Goal: Task Accomplishment & Management: Manage account settings

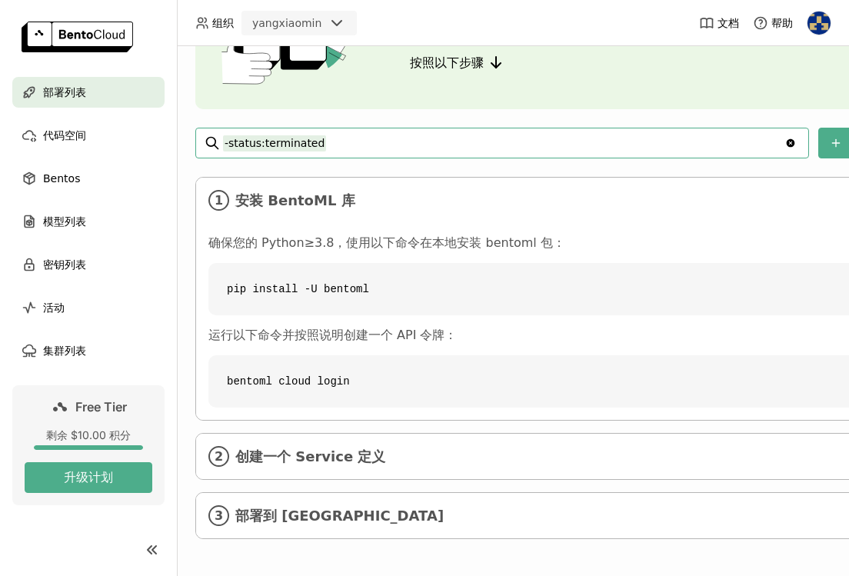
scroll to position [154, 0]
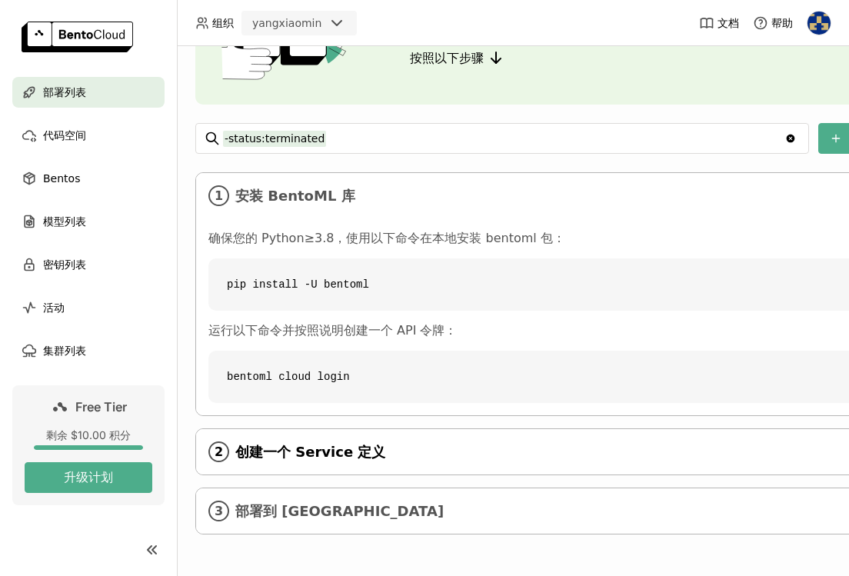
click at [404, 448] on span "创建一个 Service 定义" at bounding box center [580, 452] width 691 height 17
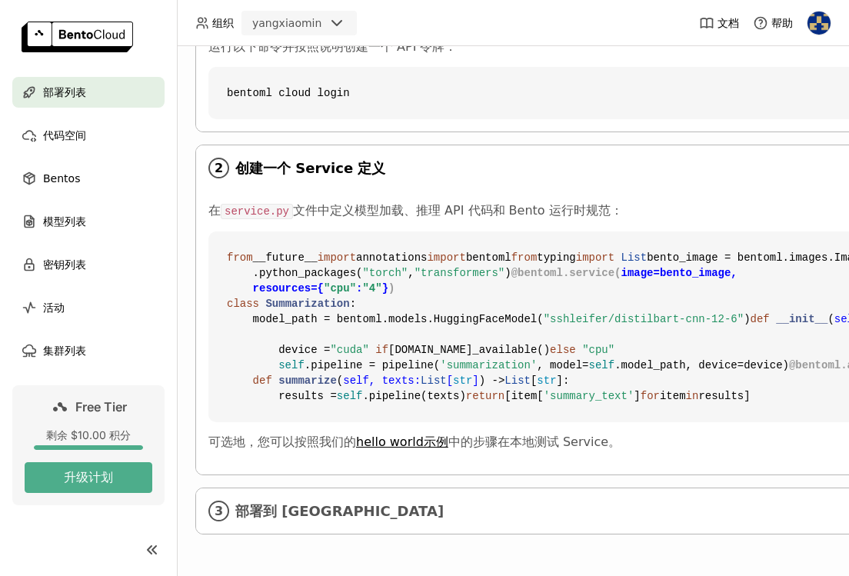
scroll to position [714, 0]
click at [342, 503] on span "部署到 [GEOGRAPHIC_DATA]" at bounding box center [580, 511] width 691 height 17
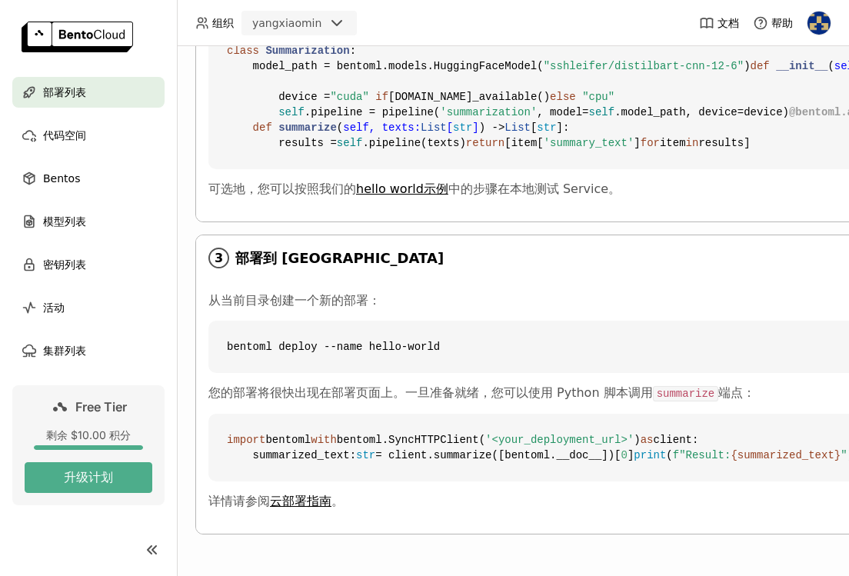
scroll to position [1014, 0]
click at [317, 502] on link "云部署指南" at bounding box center [300, 500] width 61 height 15
click at [78, 142] on span "代码空间" at bounding box center [64, 135] width 43 height 18
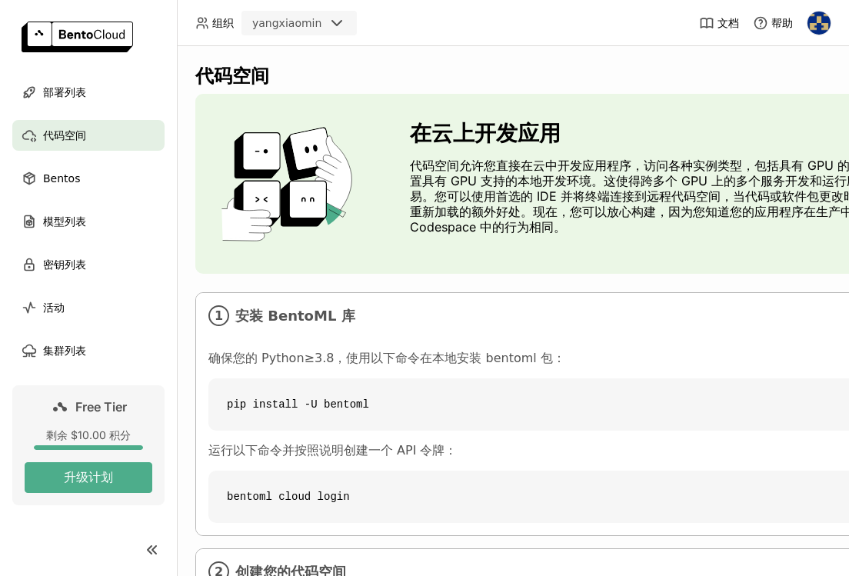
scroll to position [120, 0]
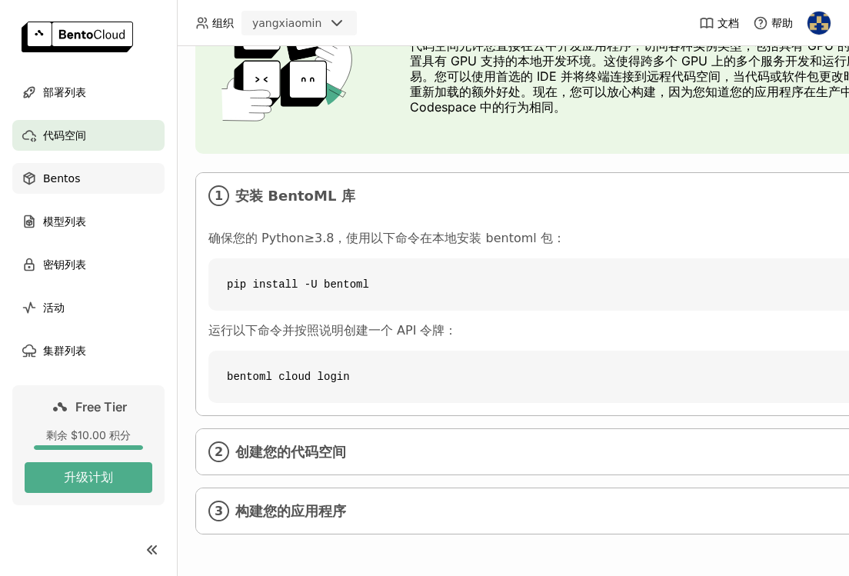
click at [61, 173] on span "Bentos" at bounding box center [61, 178] width 37 height 18
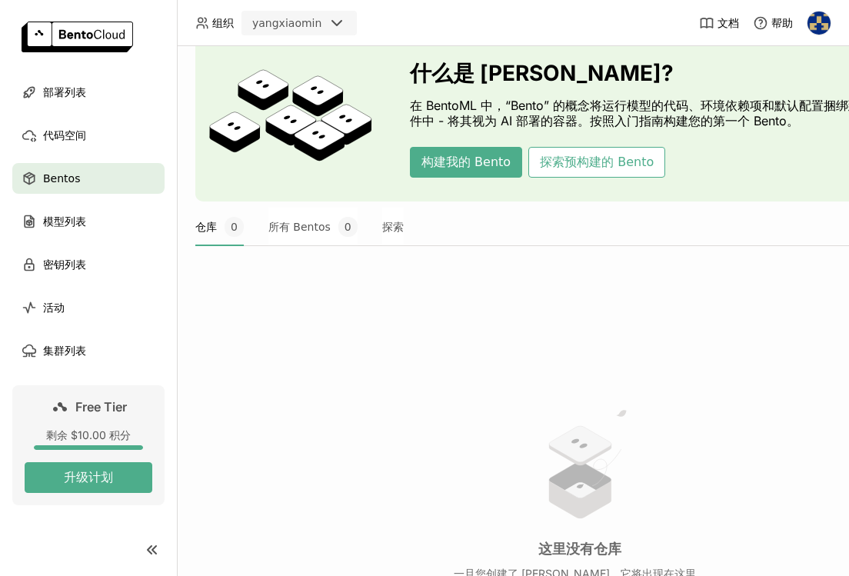
scroll to position [55, 0]
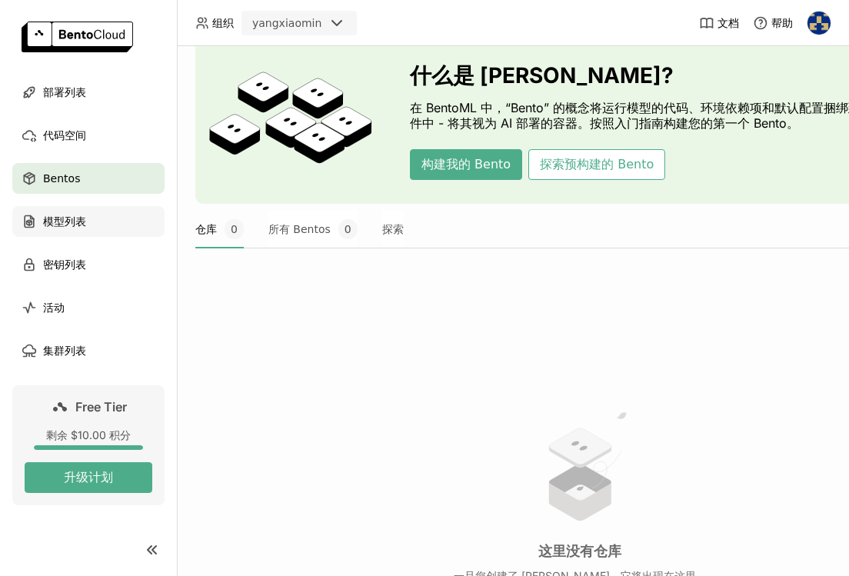
click at [104, 213] on div "模型列表" at bounding box center [88, 221] width 152 height 31
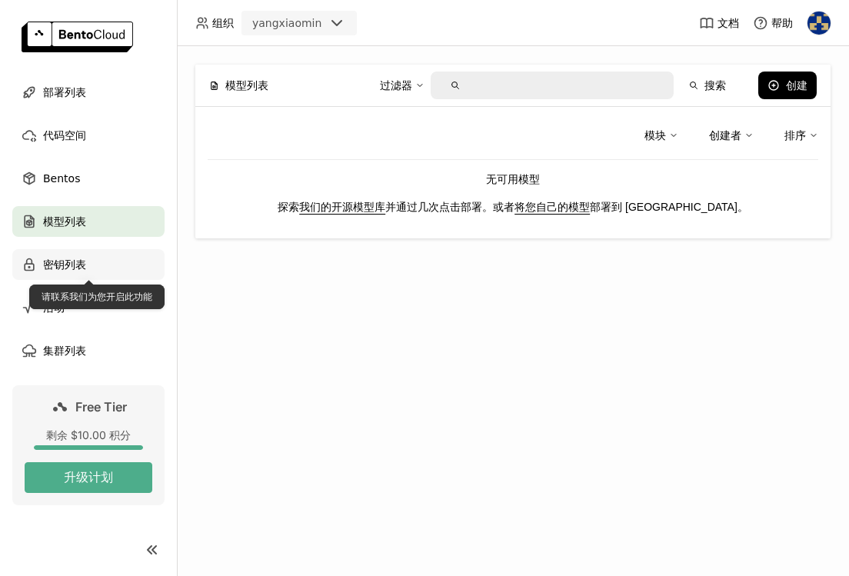
click at [75, 261] on span "密钥列表" at bounding box center [64, 264] width 43 height 18
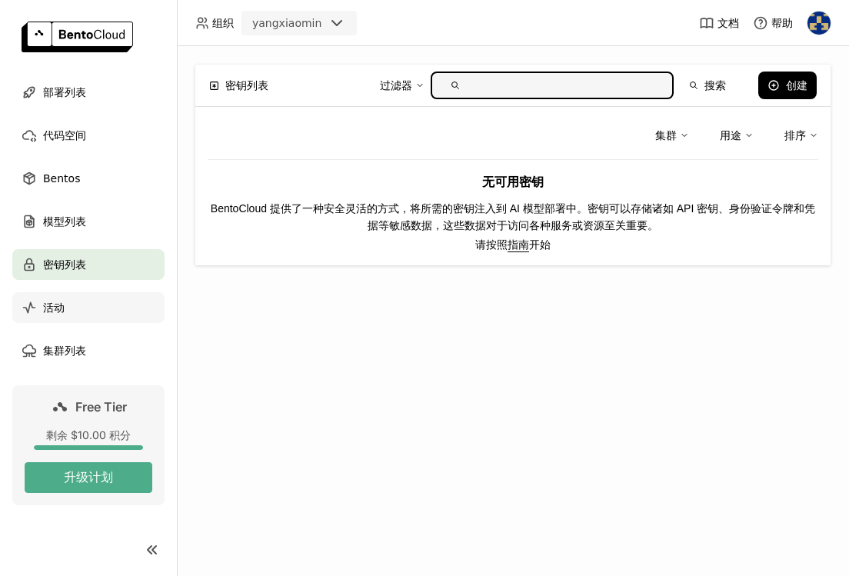
click at [59, 314] on span "活动" at bounding box center [54, 307] width 22 height 18
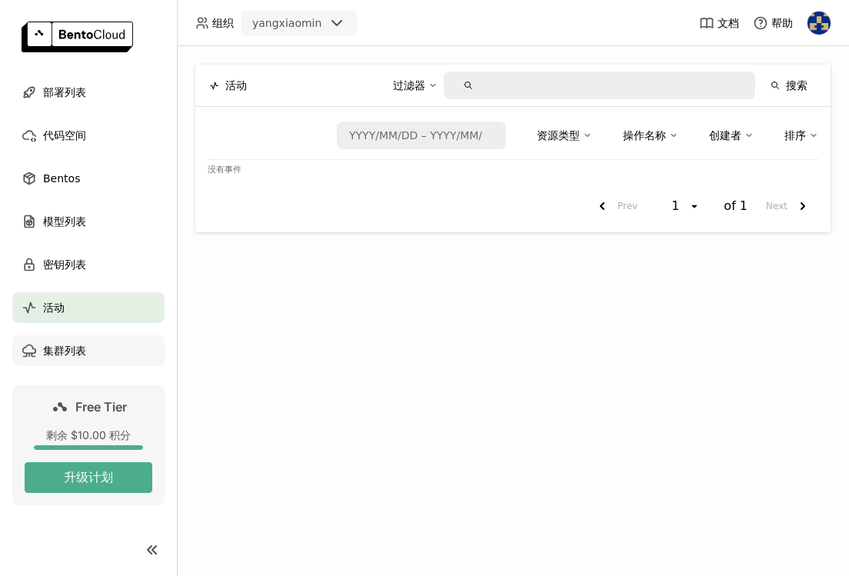
click at [67, 354] on span "集群列表" at bounding box center [64, 350] width 43 height 18
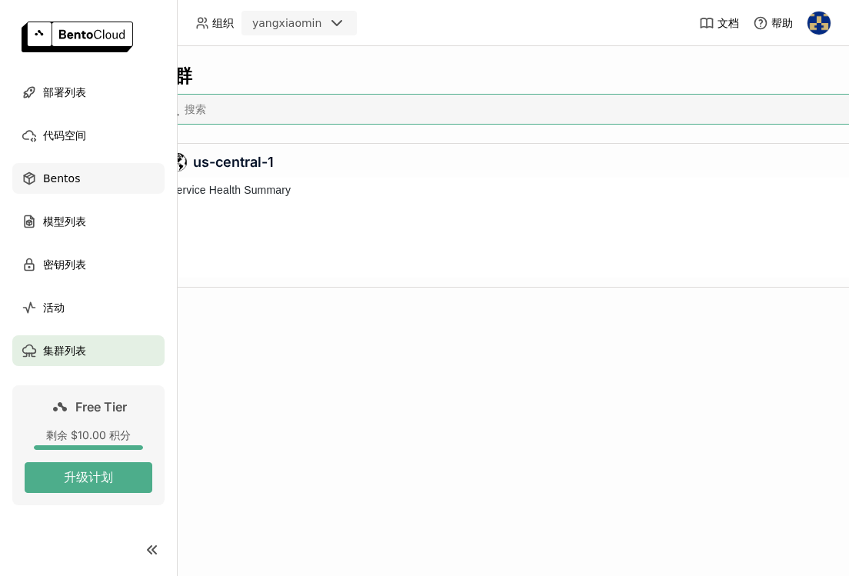
scroll to position [100, 753]
click at [79, 179] on div "Bentos" at bounding box center [88, 178] width 152 height 31
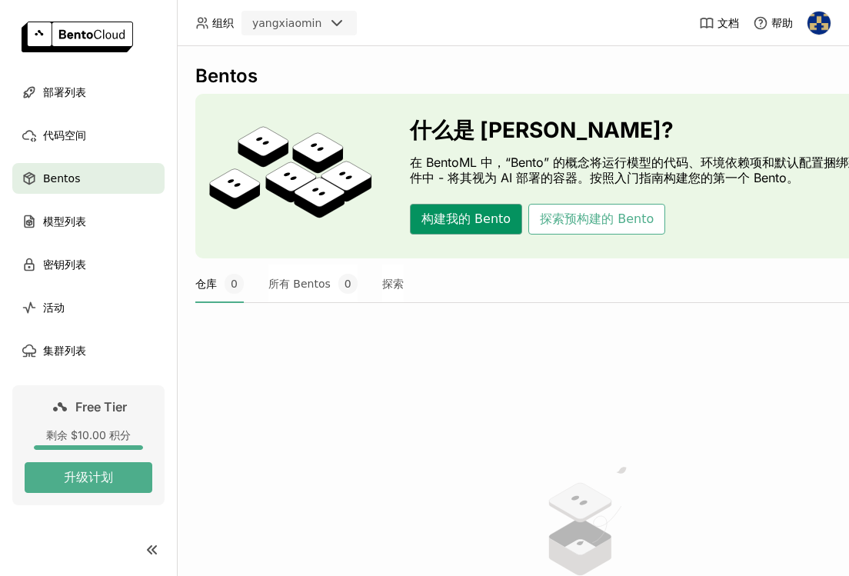
click at [430, 227] on button "构建我的 Bento" at bounding box center [466, 219] width 112 height 31
click at [825, 18] on img at bounding box center [818, 23] width 23 height 23
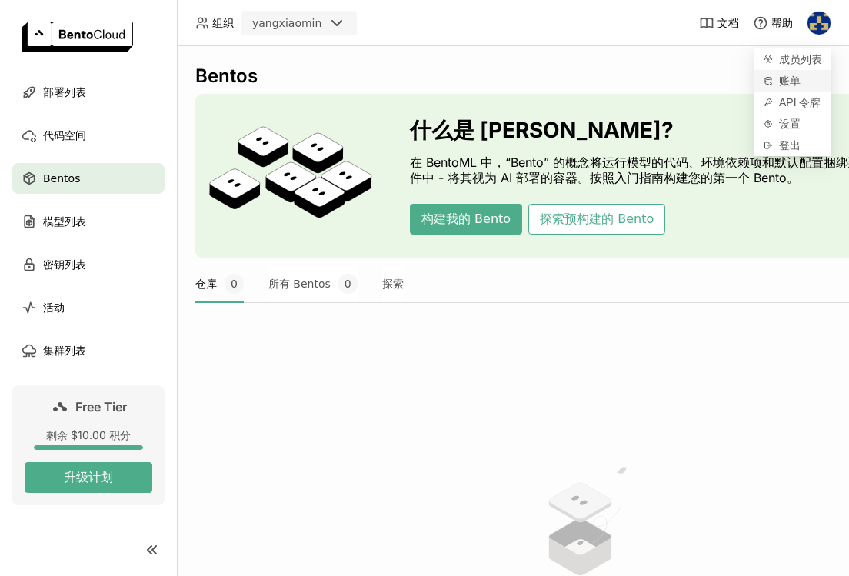
click at [798, 79] on span "账单" at bounding box center [790, 81] width 22 height 14
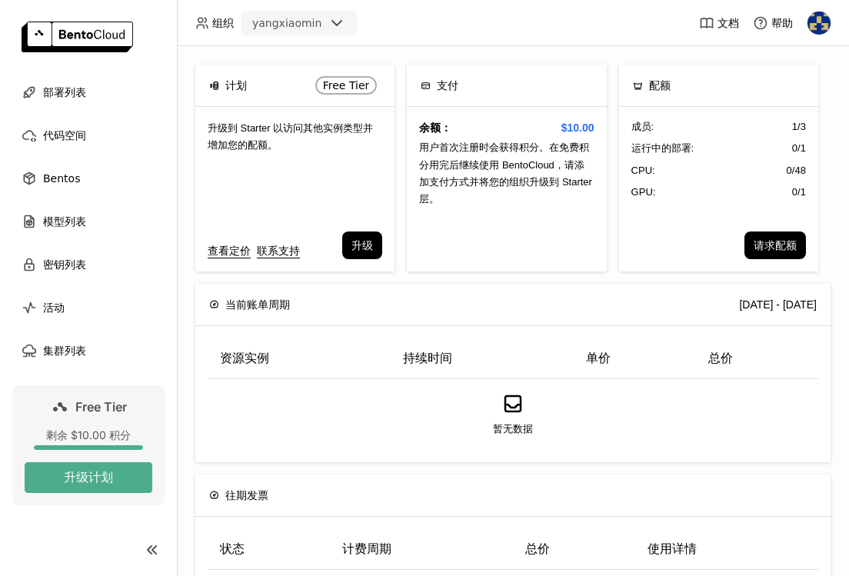
click at [571, 55] on div "计划 Free Tier 升级到 Starter 以访问其他实例类型并增加您的配额。 查看定价 联系支持 升级 支付 余额： $10.00 用户首次注册时会获…" at bounding box center [513, 311] width 672 height 530
click at [817, 27] on img at bounding box center [818, 23] width 23 height 23
click at [793, 81] on span "账单" at bounding box center [790, 81] width 22 height 14
click at [797, 102] on span "API 令牌" at bounding box center [800, 102] width 42 height 14
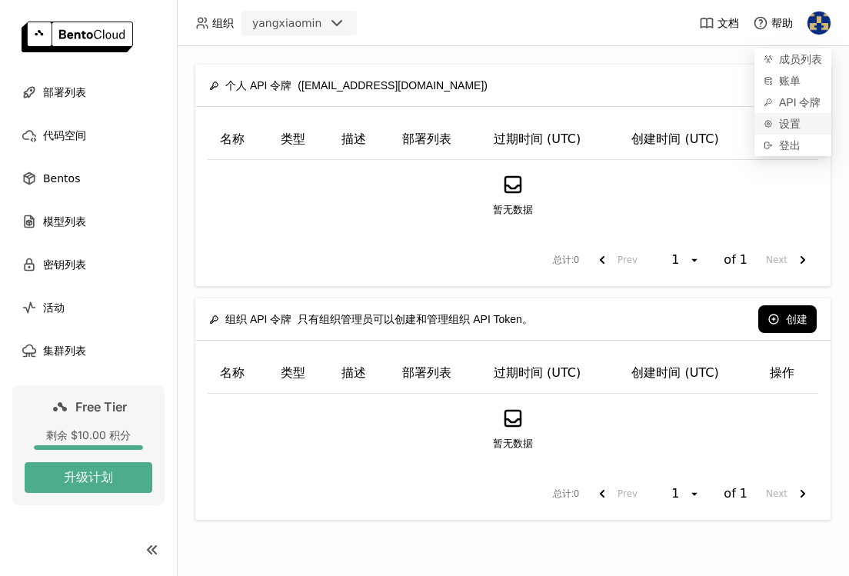
click at [785, 124] on span "设置" at bounding box center [790, 124] width 22 height 14
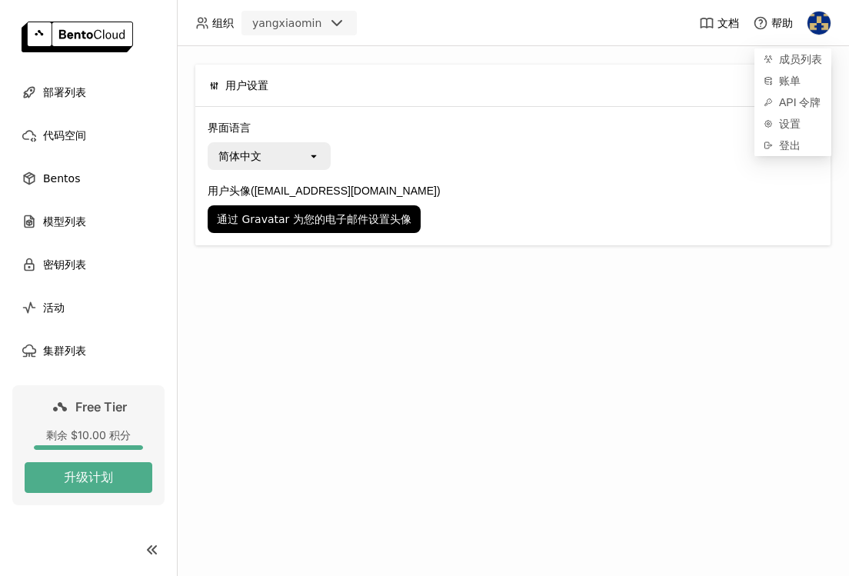
click at [291, 154] on div "简体中文" at bounding box center [258, 156] width 98 height 25
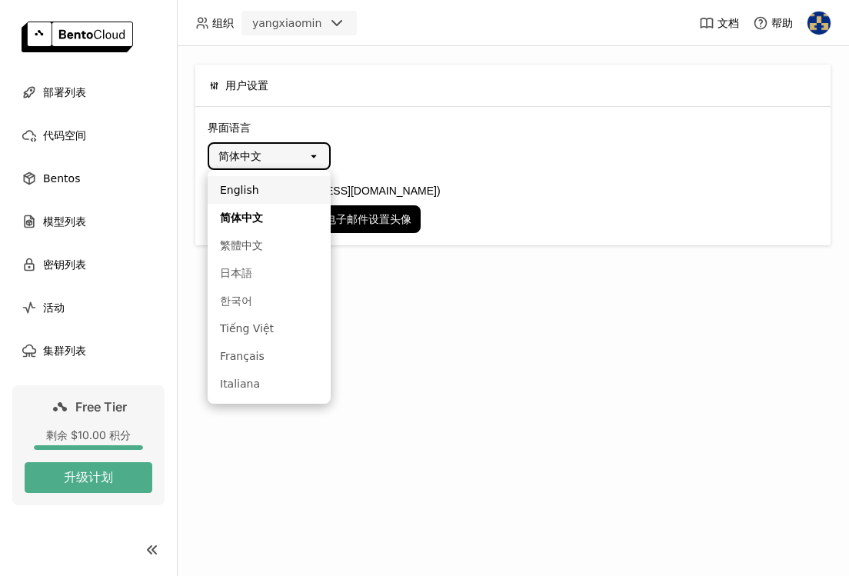
click at [500, 183] on label "用户头像 ([EMAIL_ADDRESS][DOMAIN_NAME])" at bounding box center [513, 190] width 610 height 17
click at [420, 205] on button "通过 Gravatar 为您的电子邮件设置头像" at bounding box center [314, 219] width 213 height 28
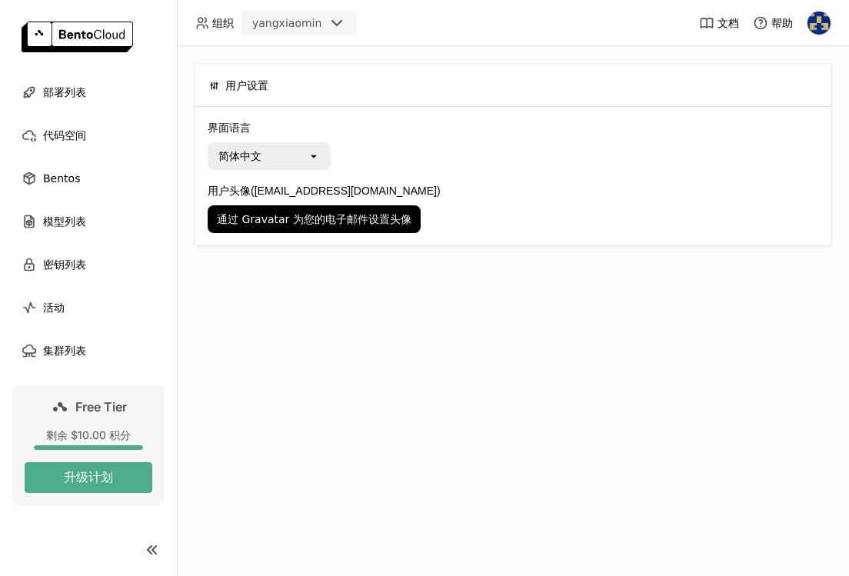
click at [822, 24] on img at bounding box center [818, 23] width 23 height 23
click at [802, 63] on span "成员列表" at bounding box center [800, 59] width 43 height 14
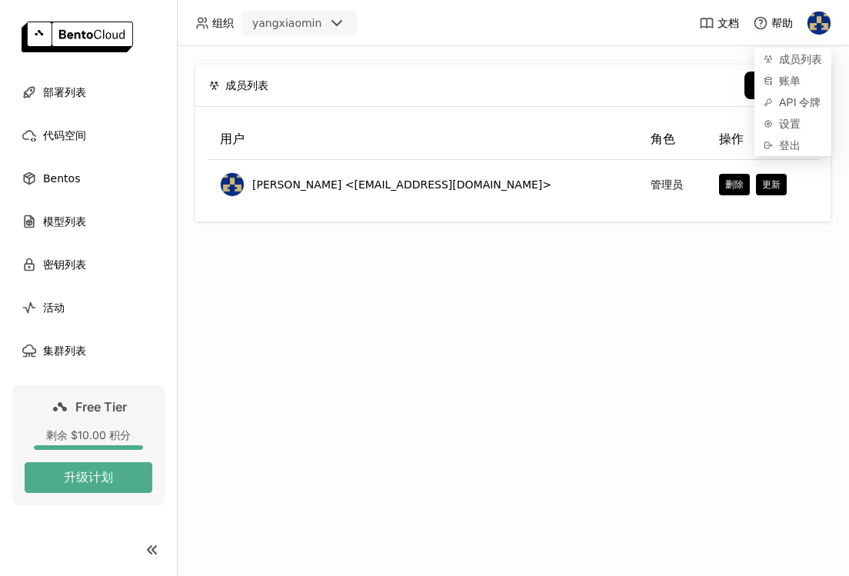
click at [430, 297] on div "成员列表 邀请新成员 用户 角色 操作 [PERSON_NAME] <[EMAIL_ADDRESS][DOMAIN_NAME]> 管理员 删除 更新" at bounding box center [513, 311] width 672 height 530
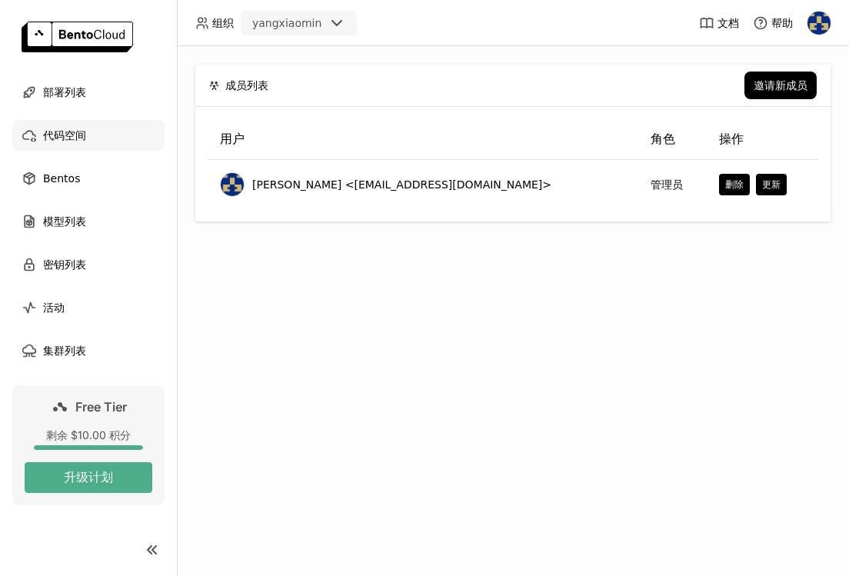
click at [62, 142] on span "代码空间" at bounding box center [64, 135] width 43 height 18
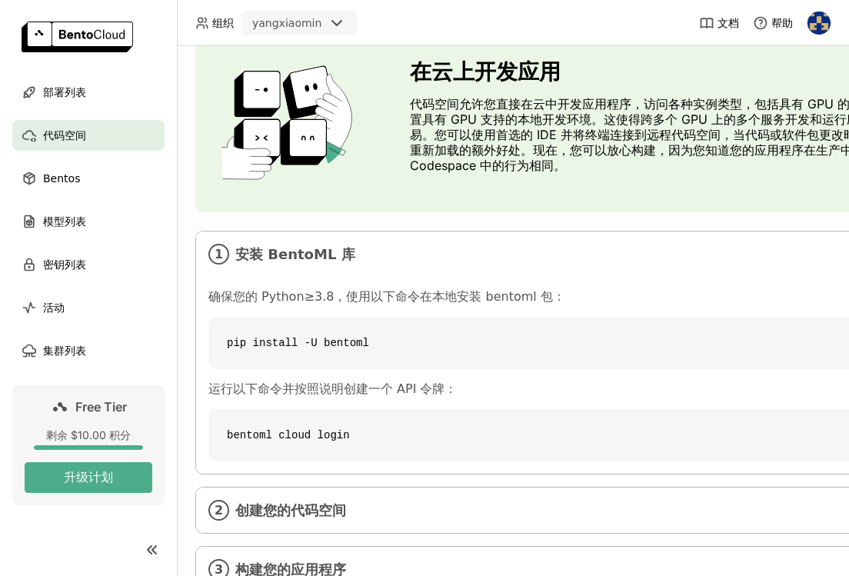
scroll to position [120, 0]
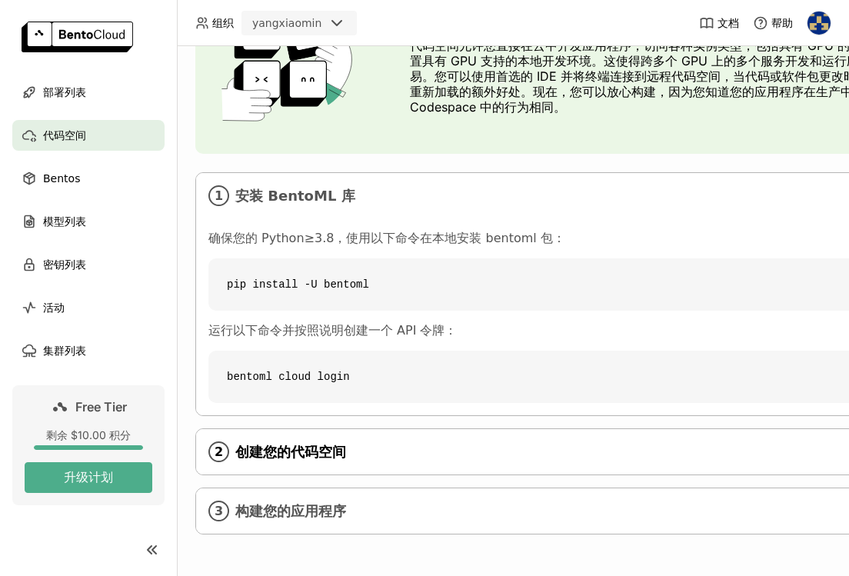
click at [339, 448] on span "创建您的代码空间" at bounding box center [580, 452] width 691 height 17
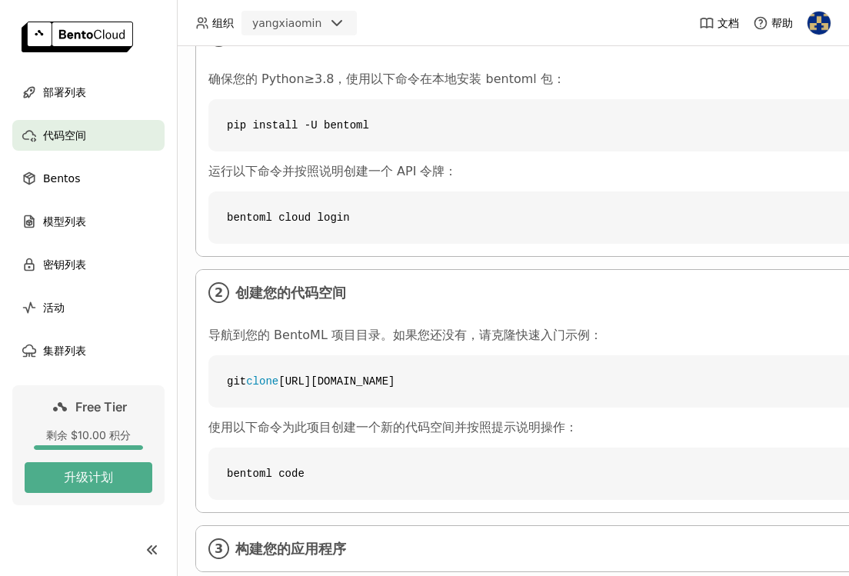
scroll to position [317, 0]
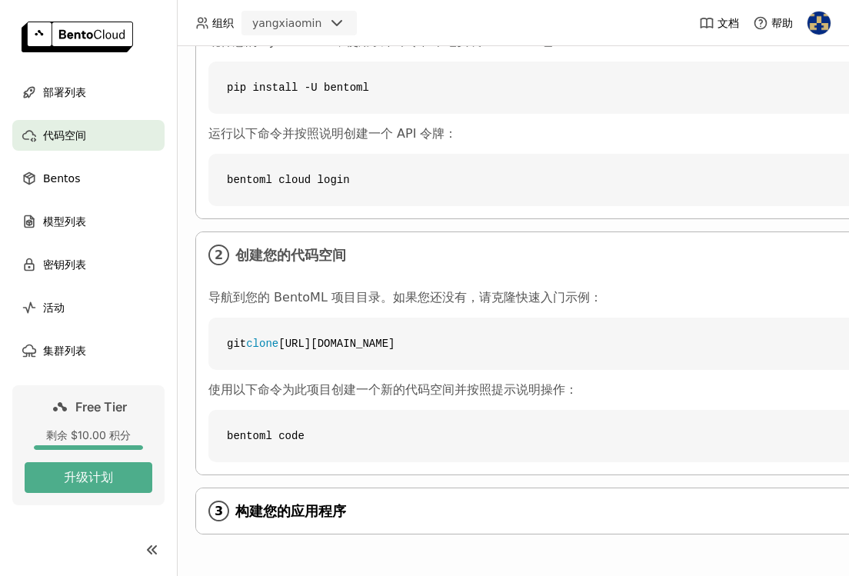
click at [327, 503] on span "构建您的应用程序" at bounding box center [580, 511] width 691 height 17
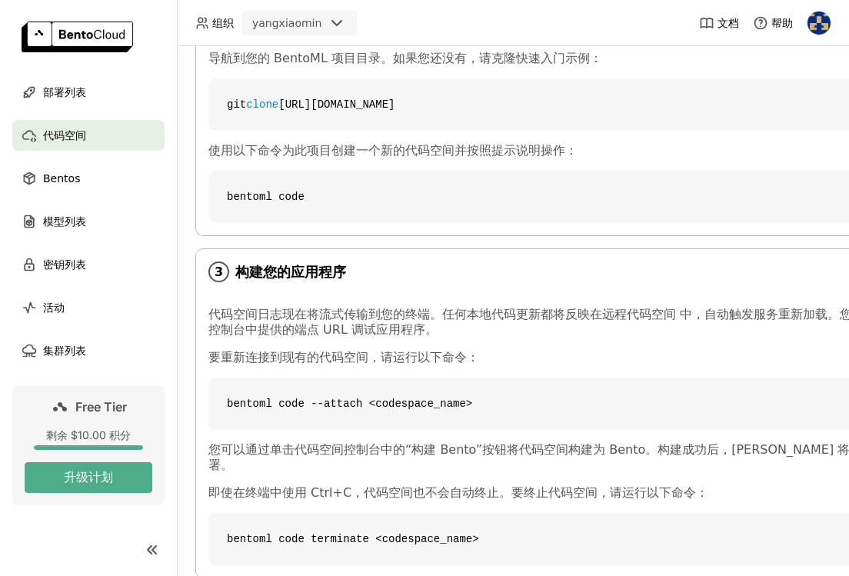
scroll to position [584, 0]
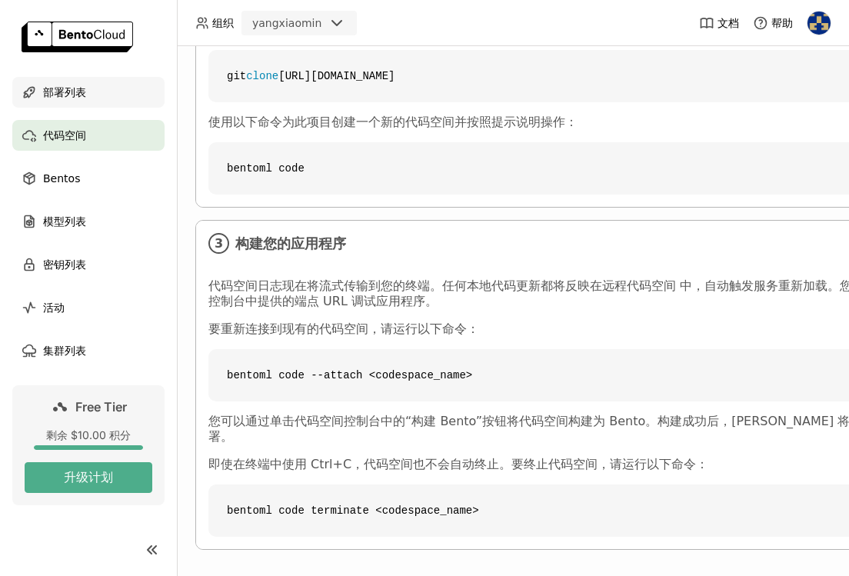
click at [70, 90] on span "部署列表" at bounding box center [64, 92] width 43 height 18
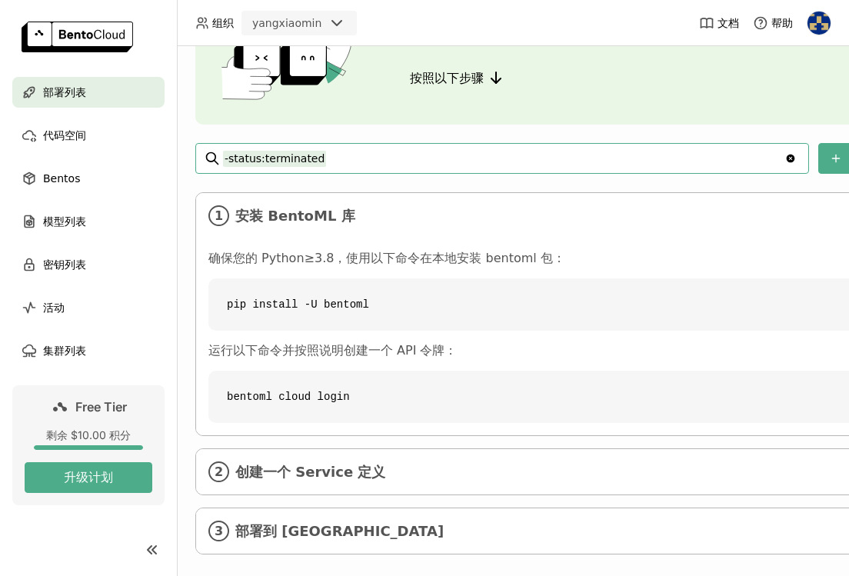
scroll to position [154, 0]
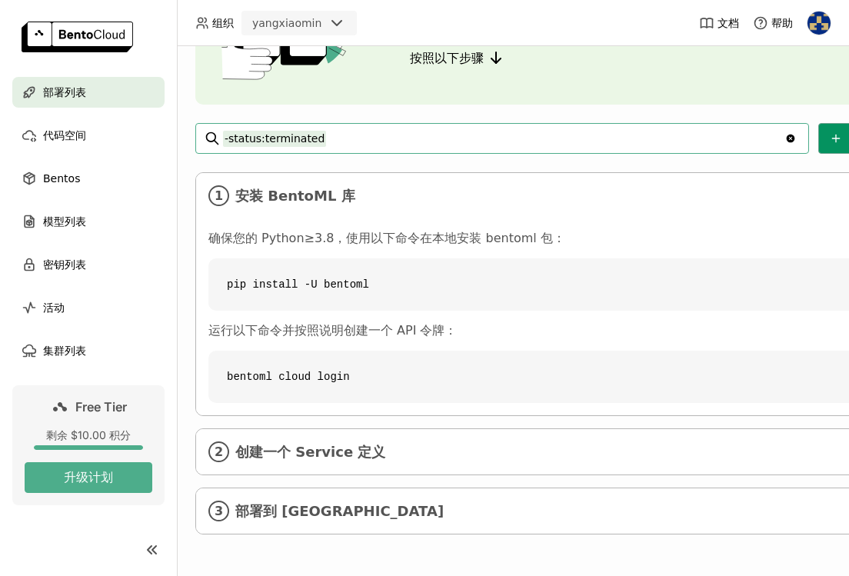
click at [832, 138] on icon at bounding box center [835, 138] width 7 height 0
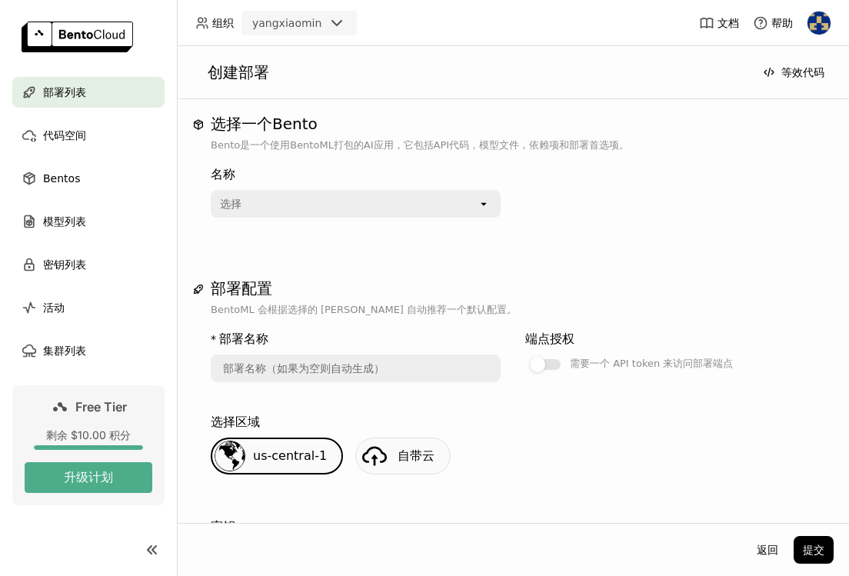
click at [301, 208] on div "选择" at bounding box center [344, 203] width 265 height 25
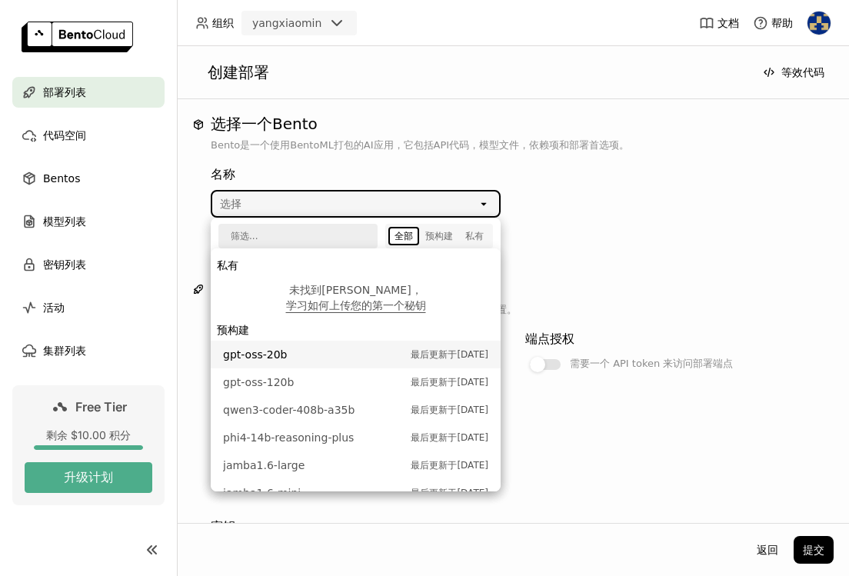
click at [586, 193] on div "名称 选择 open" at bounding box center [513, 188] width 604 height 58
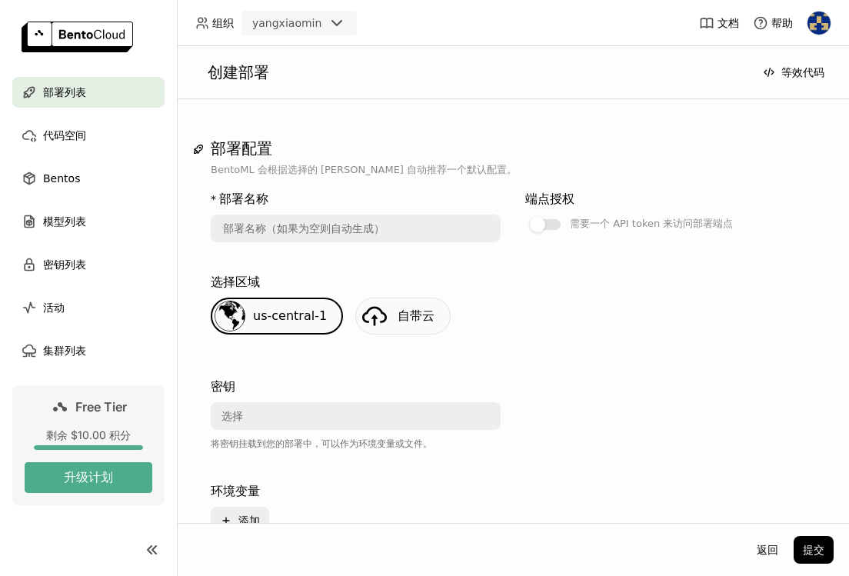
scroll to position [152, 0]
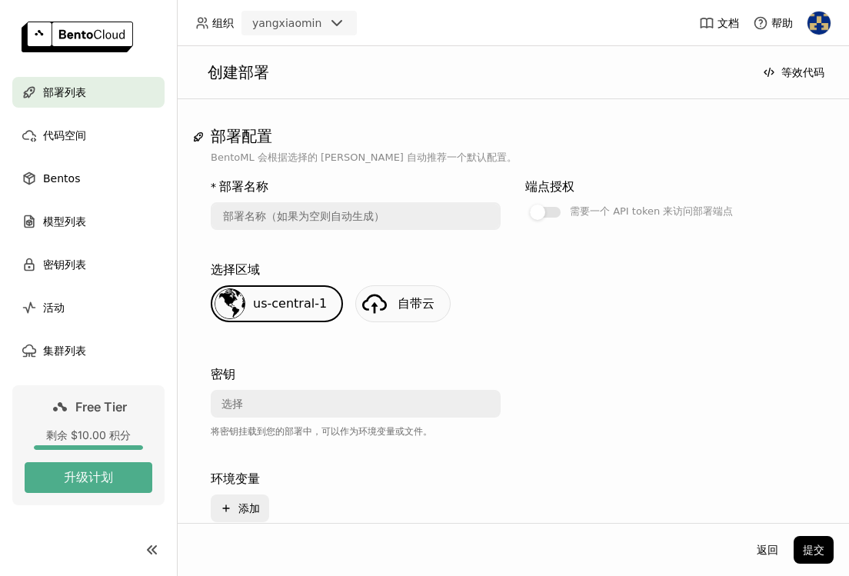
click at [377, 312] on div at bounding box center [374, 303] width 31 height 31
click at [277, 406] on div "选择" at bounding box center [350, 403] width 277 height 25
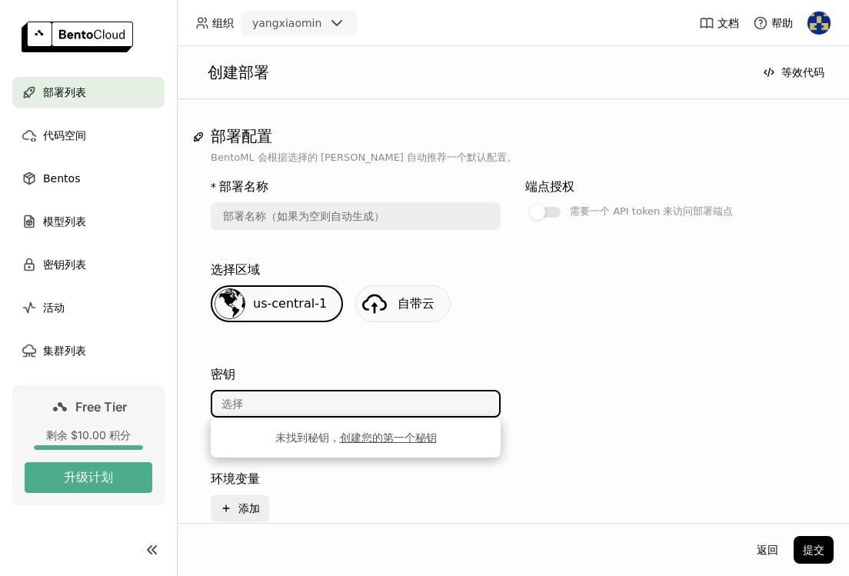
click at [414, 380] on div "密钥" at bounding box center [356, 374] width 290 height 18
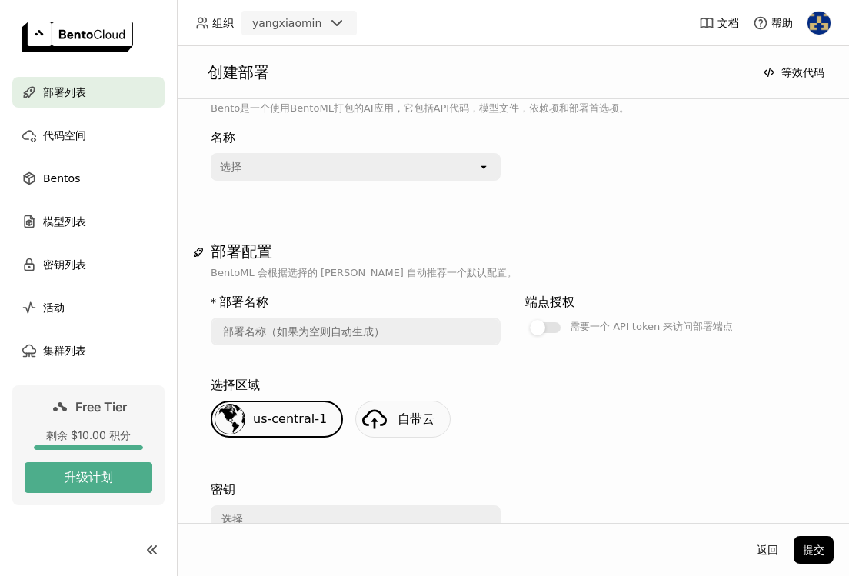
scroll to position [0, 0]
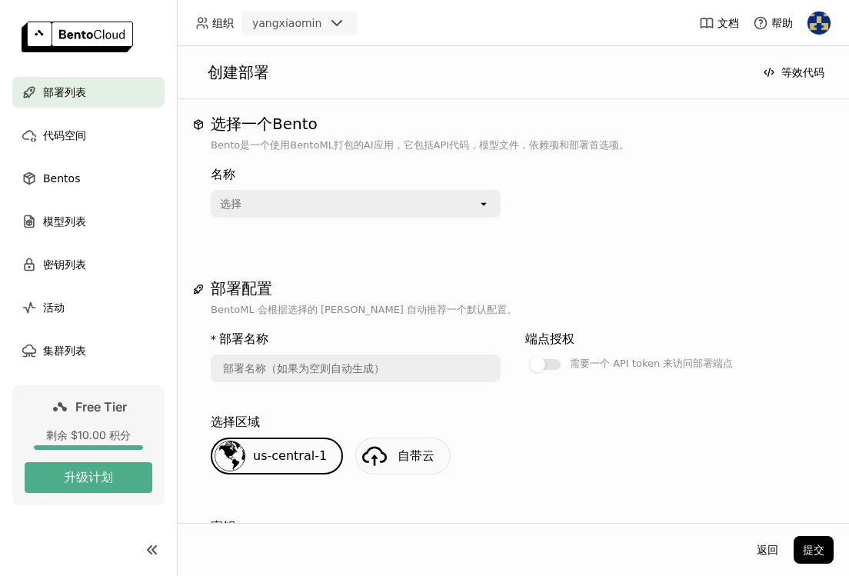
click at [440, 365] on input "text" at bounding box center [355, 368] width 287 height 25
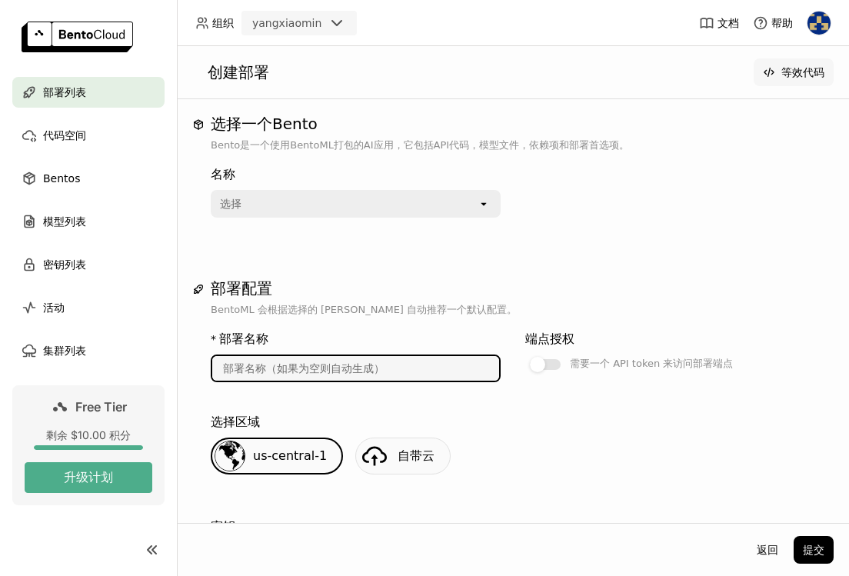
click at [791, 68] on button "等效代码" at bounding box center [793, 72] width 80 height 28
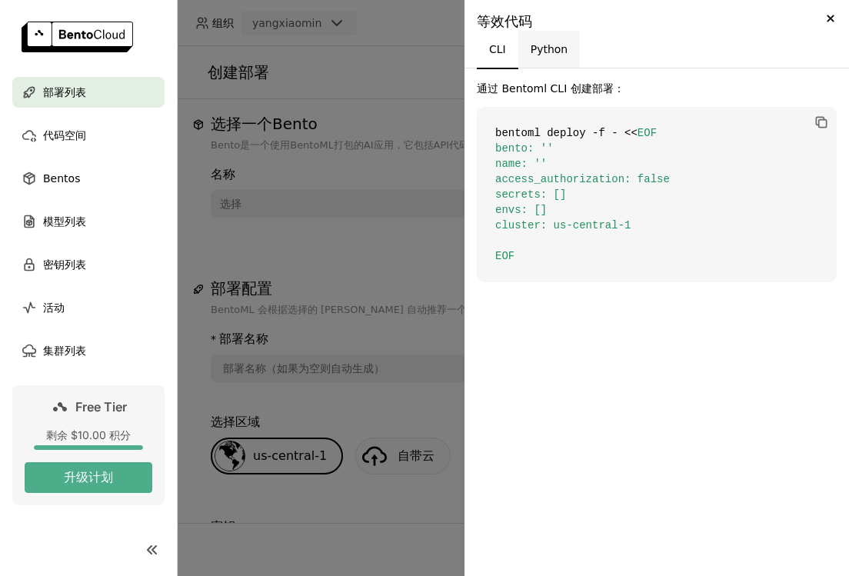
click at [558, 55] on button "Python" at bounding box center [549, 49] width 62 height 37
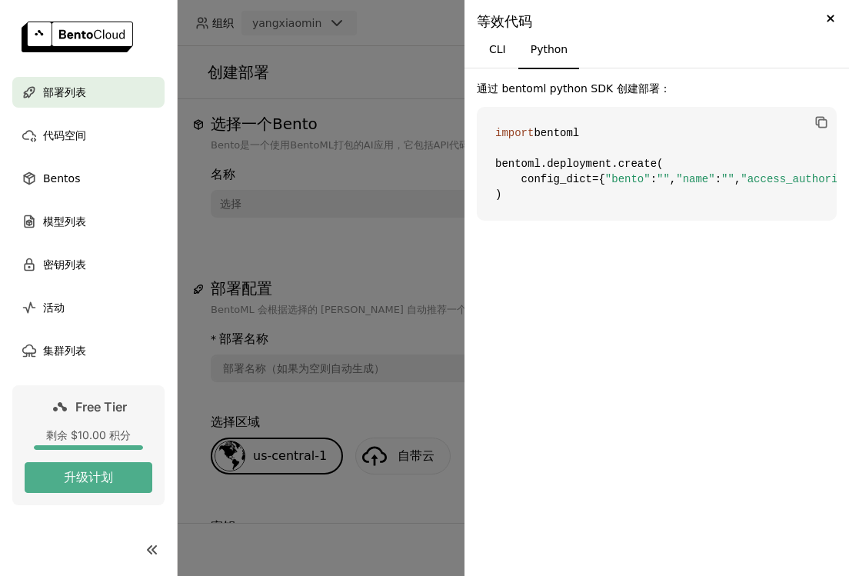
click at [399, 211] on div at bounding box center [424, 288] width 849 height 576
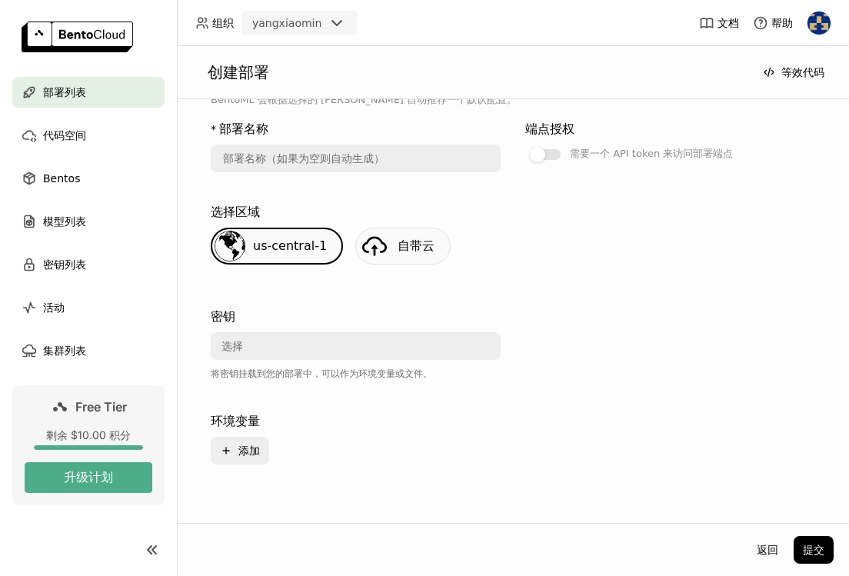
scroll to position [241, 0]
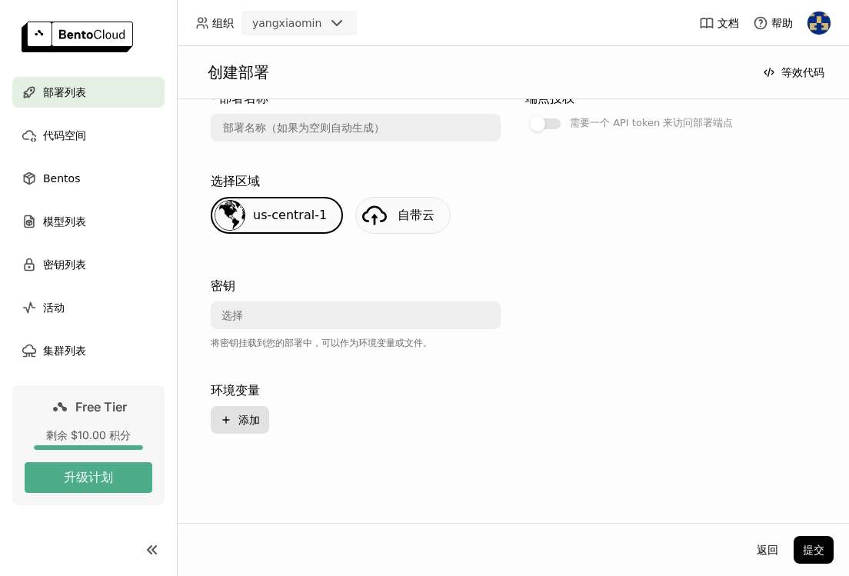
click at [237, 410] on button "Plus 添加" at bounding box center [240, 420] width 58 height 28
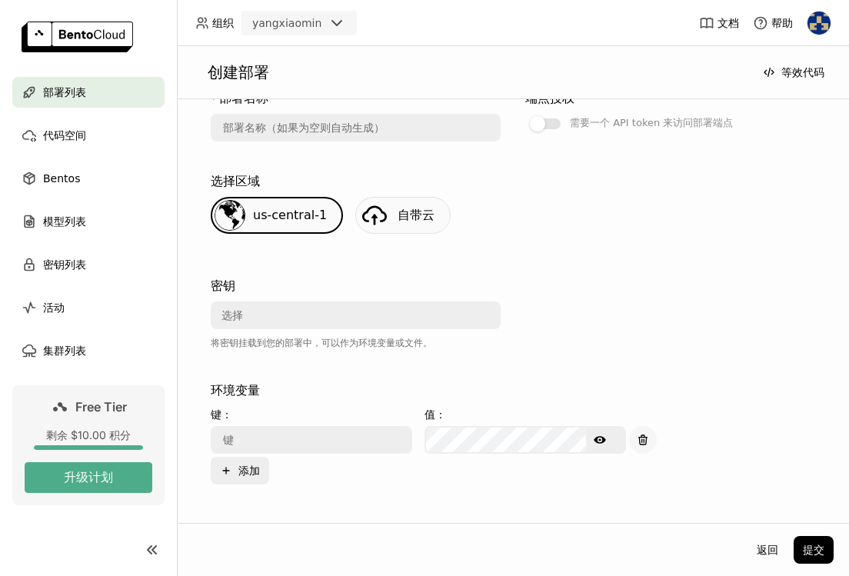
click at [637, 440] on icon "button" at bounding box center [642, 440] width 12 height 12
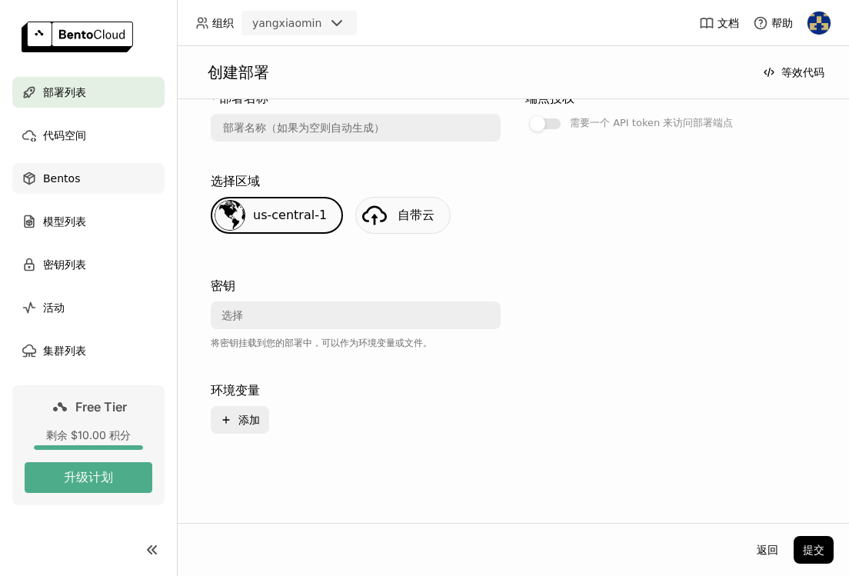
click at [66, 184] on span "Bentos" at bounding box center [61, 178] width 37 height 18
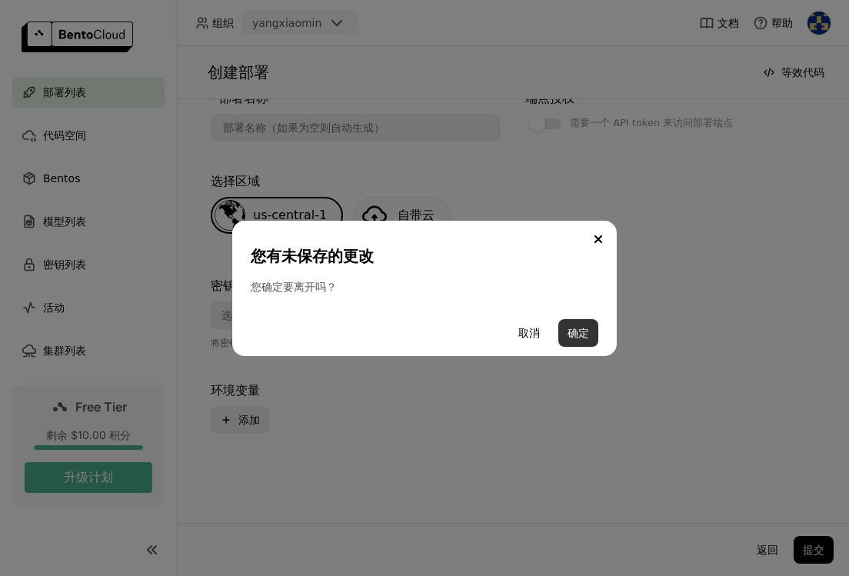
click at [576, 333] on button "确定" at bounding box center [578, 333] width 40 height 28
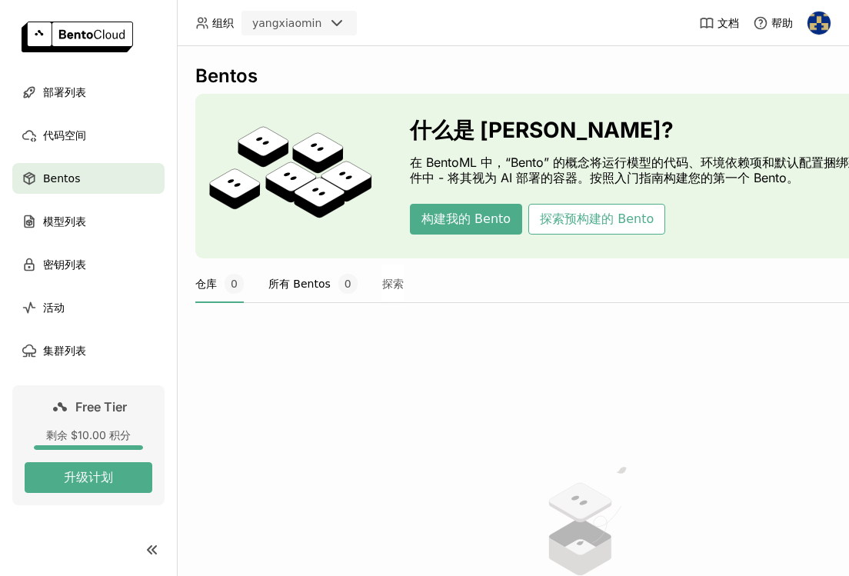
click at [317, 291] on button "所有 Bentos 0" at bounding box center [312, 283] width 89 height 38
click at [573, 221] on button "探索预构建的 Bento" at bounding box center [596, 219] width 137 height 31
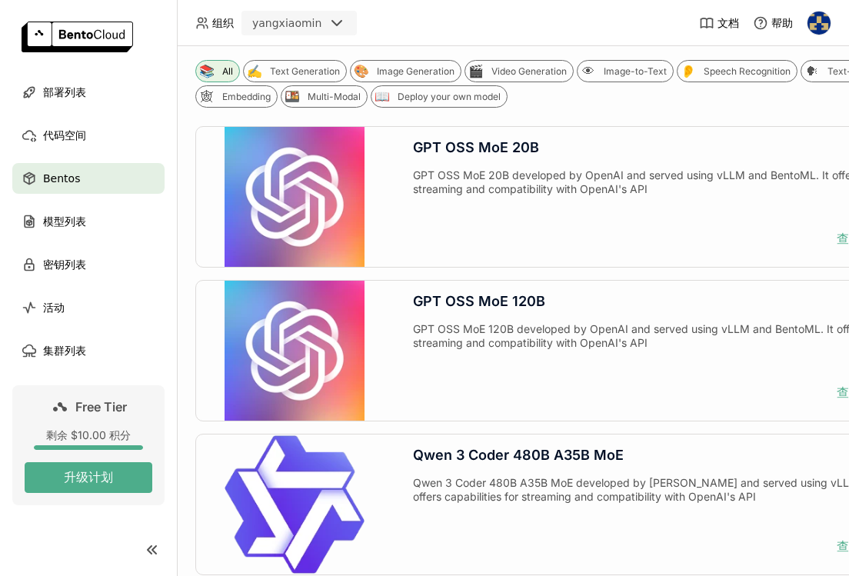
scroll to position [394, 0]
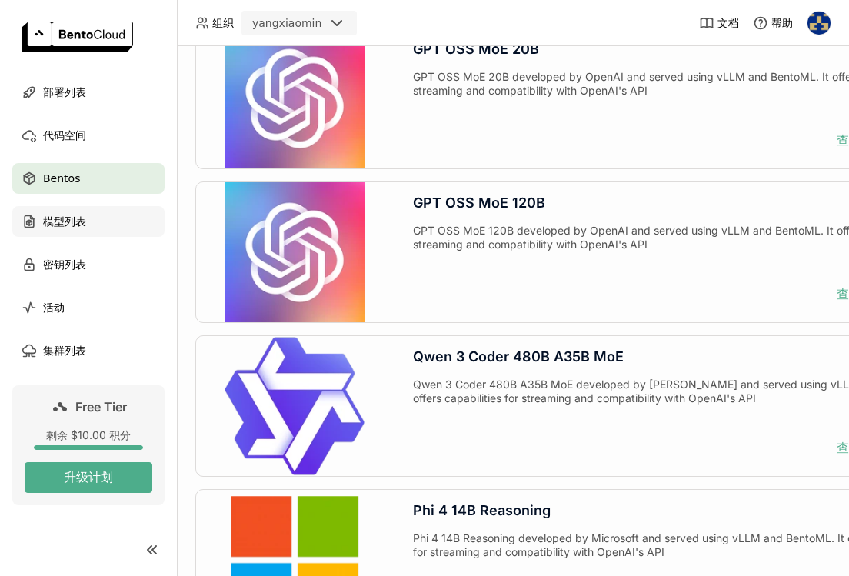
click at [84, 226] on span "模型列表" at bounding box center [64, 221] width 43 height 18
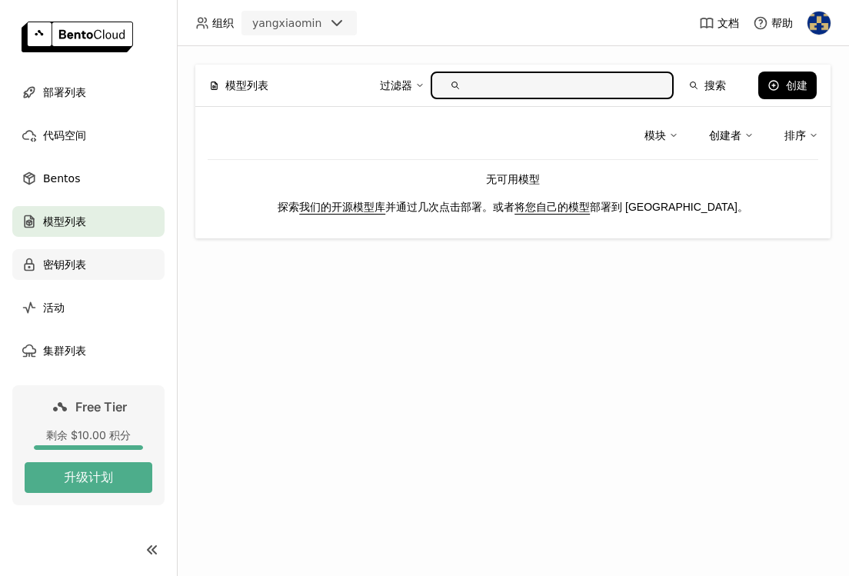
click at [67, 270] on span "密钥列表" at bounding box center [64, 264] width 43 height 18
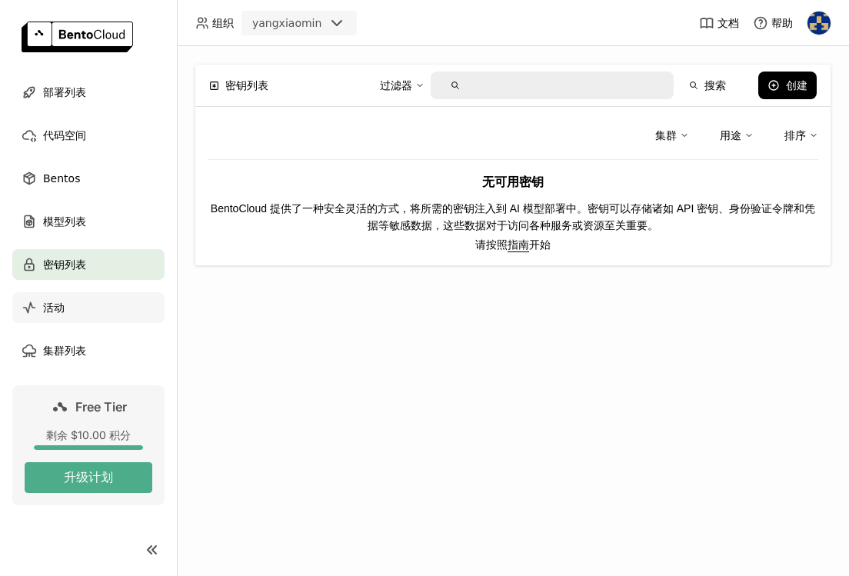
click at [60, 311] on span "活动" at bounding box center [54, 307] width 22 height 18
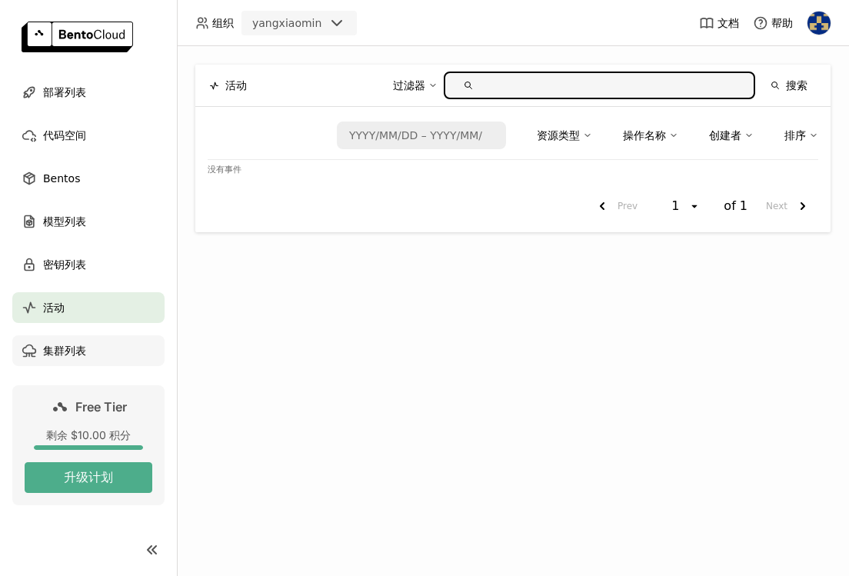
click at [65, 348] on span "集群列表" at bounding box center [64, 350] width 43 height 18
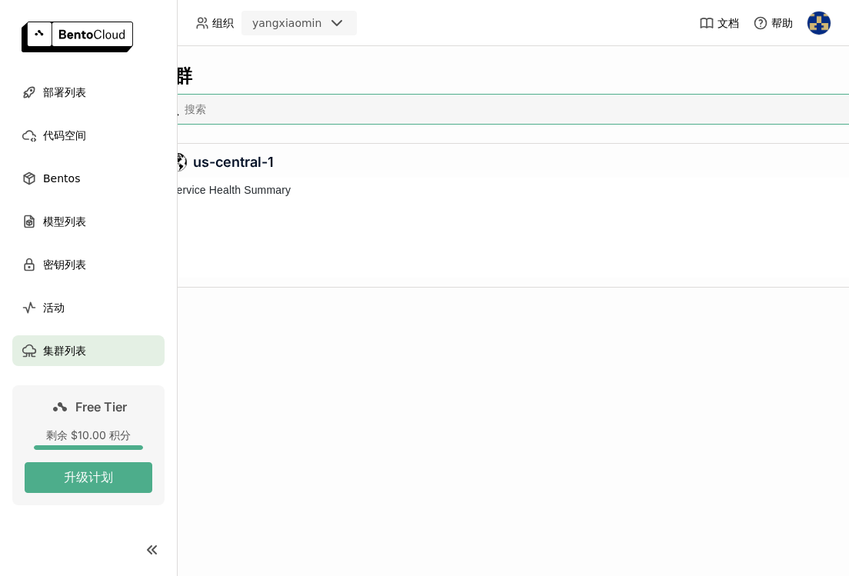
scroll to position [100, 753]
click at [100, 437] on div "剩余 $10.00 积分" at bounding box center [89, 435] width 128 height 14
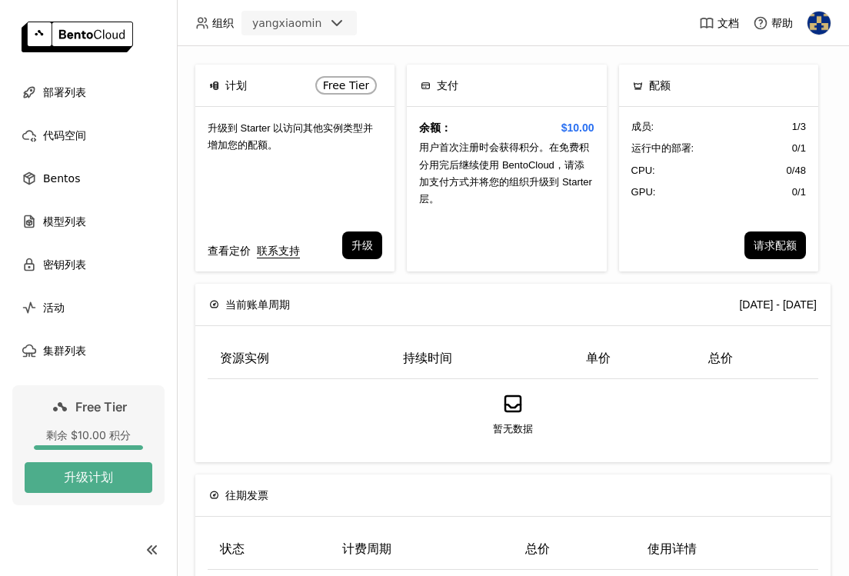
click at [230, 248] on link "查看定价" at bounding box center [229, 250] width 43 height 17
click at [770, 248] on button "请求配额" at bounding box center [774, 245] width 61 height 28
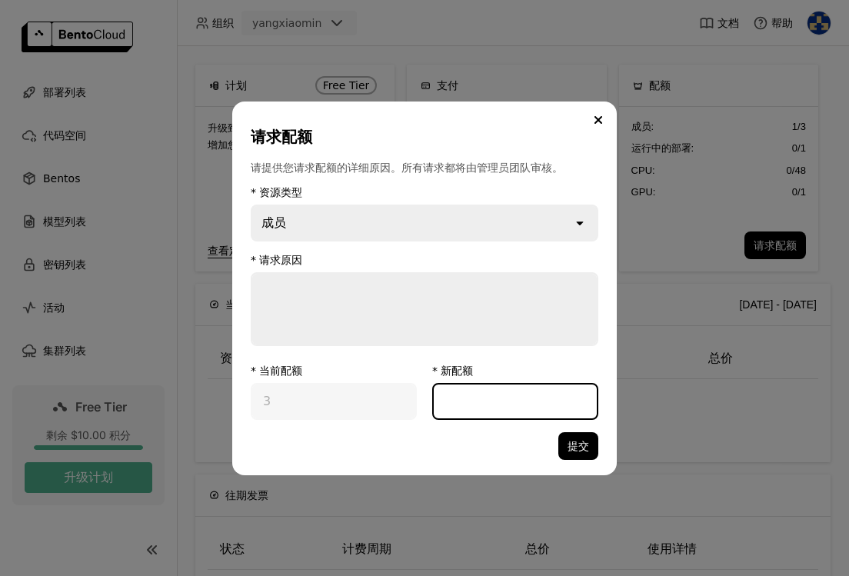
click at [467, 400] on input "dialog" at bounding box center [515, 401] width 163 height 34
type input "0"
click at [596, 116] on icon "Close" at bounding box center [598, 120] width 8 height 8
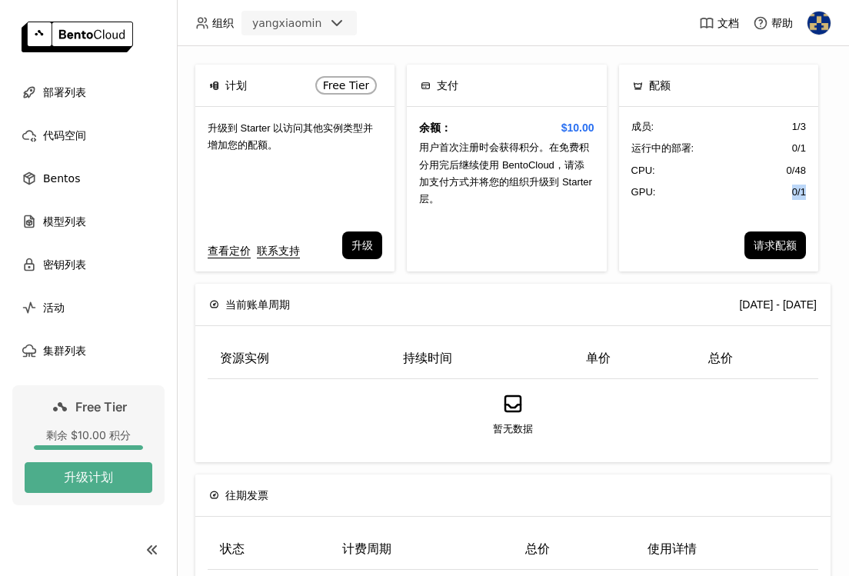
drag, startPoint x: 785, startPoint y: 190, endPoint x: 806, endPoint y: 191, distance: 21.5
click at [806, 191] on div "成员 : 1 / 3 运行中的部署 : 0 / 1 CPU: 0 / 48 GPU: 0 / 1" at bounding box center [718, 169] width 199 height 125
click at [785, 148] on div "运行中的部署 : 0 / 1" at bounding box center [718, 148] width 174 height 15
click at [786, 148] on div "运行中的部署 : 0 / 1" at bounding box center [718, 148] width 174 height 15
click at [384, 241] on div "查看定价 联系支持 升级" at bounding box center [294, 251] width 199 height 40
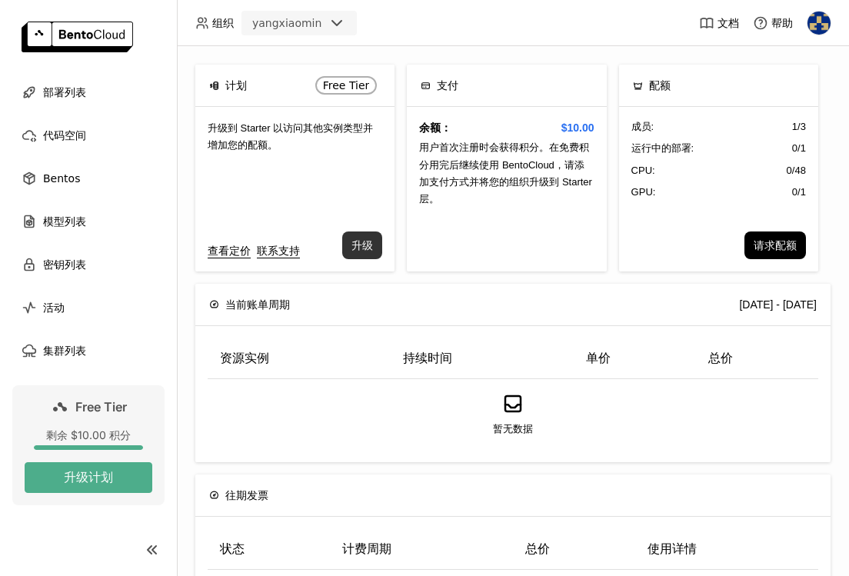
click at [369, 241] on button "升级" at bounding box center [362, 245] width 40 height 28
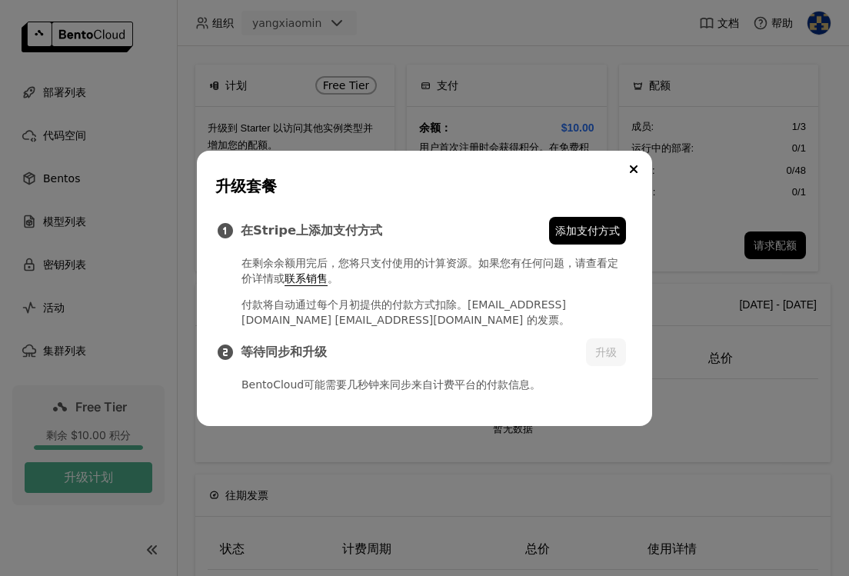
click at [615, 265] on link "定价详情" at bounding box center [429, 271] width 377 height 28
